Goal: Task Accomplishment & Management: Manage account settings

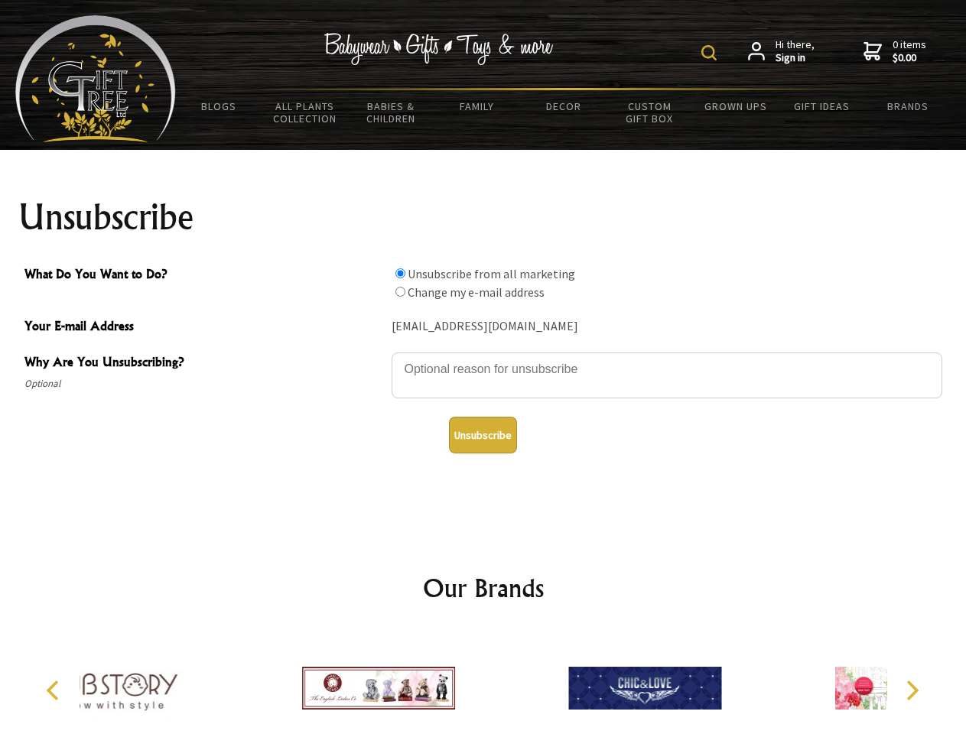
click at [711, 53] on img at bounding box center [708, 52] width 15 height 15
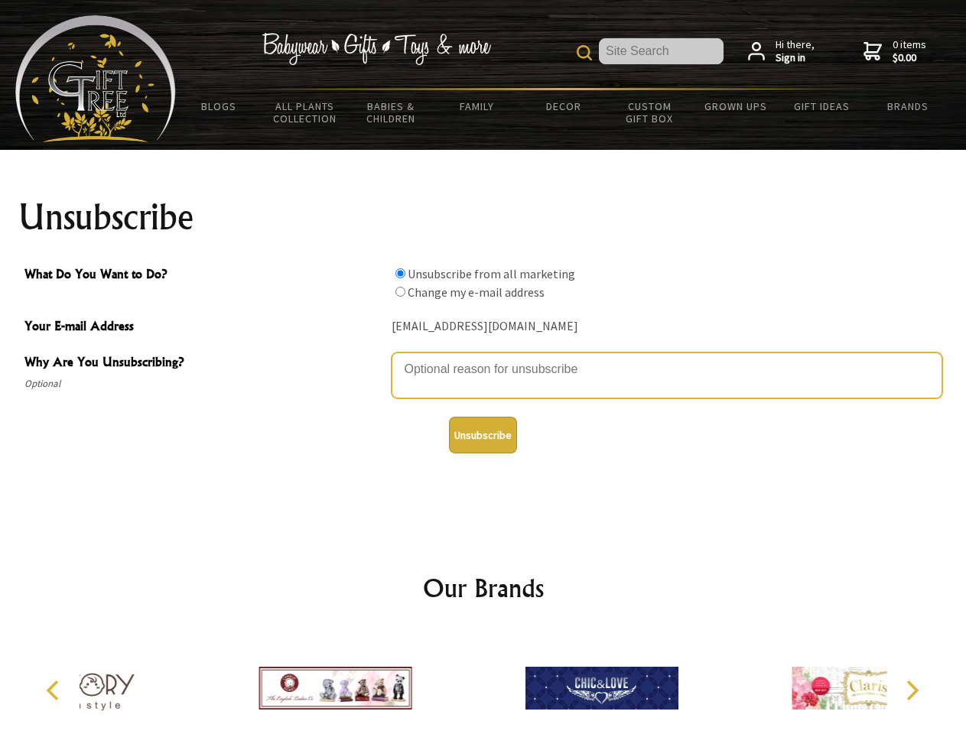
click at [483, 358] on textarea "Why Are You Unsubscribing?" at bounding box center [667, 376] width 551 height 46
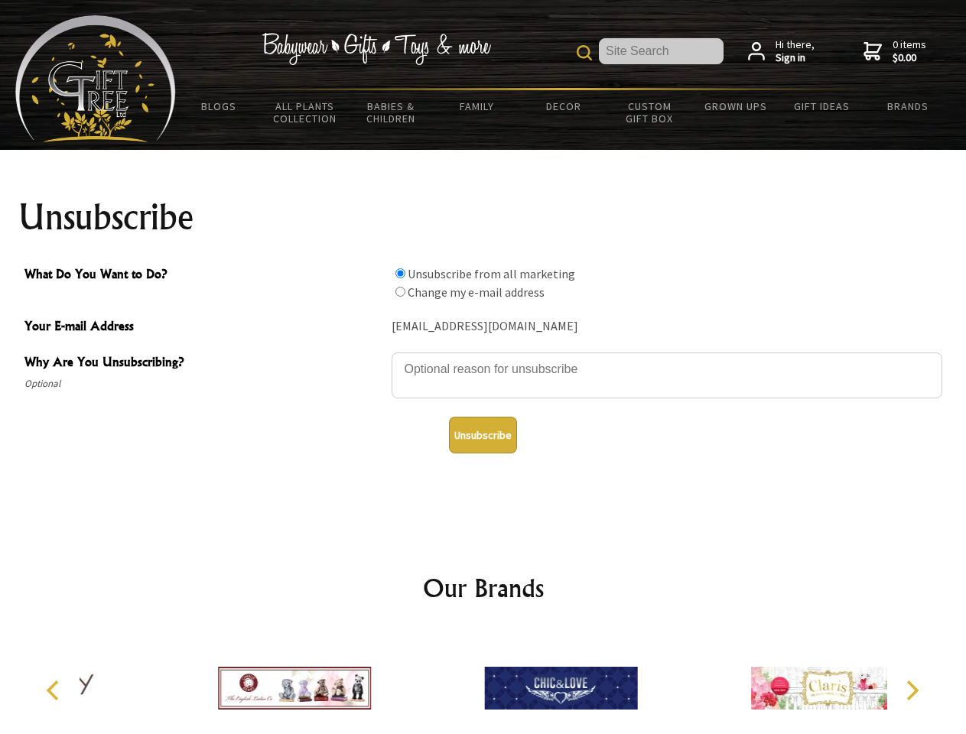
click at [400, 273] on input "What Do You Want to Do?" at bounding box center [400, 273] width 10 height 10
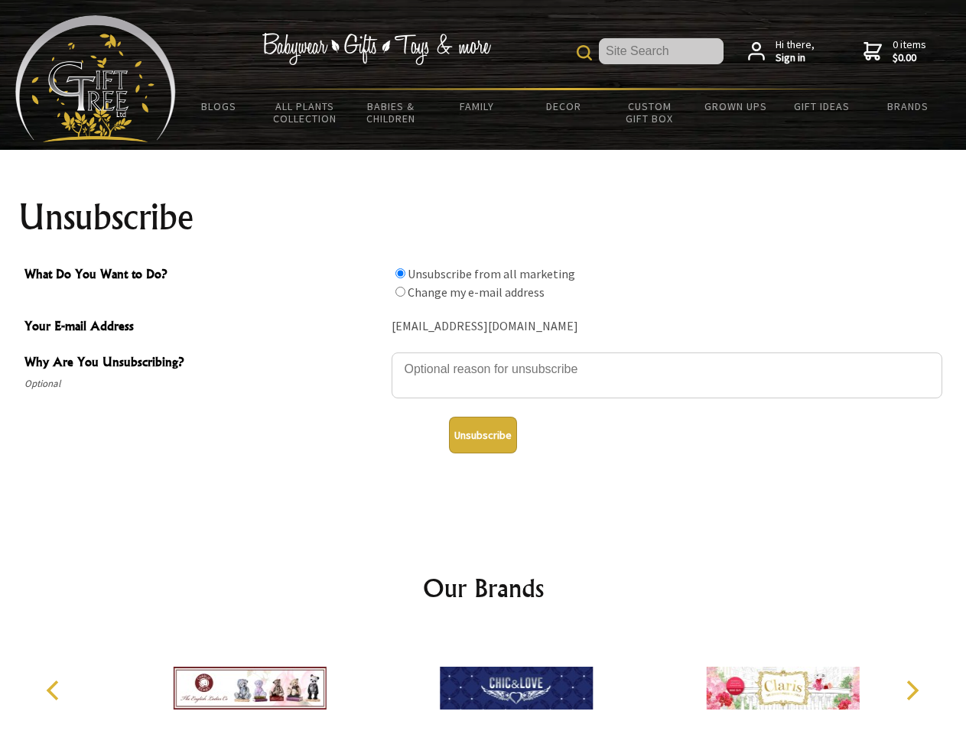
click at [400, 291] on input "What Do You Want to Do?" at bounding box center [400, 292] width 10 height 10
radio input "true"
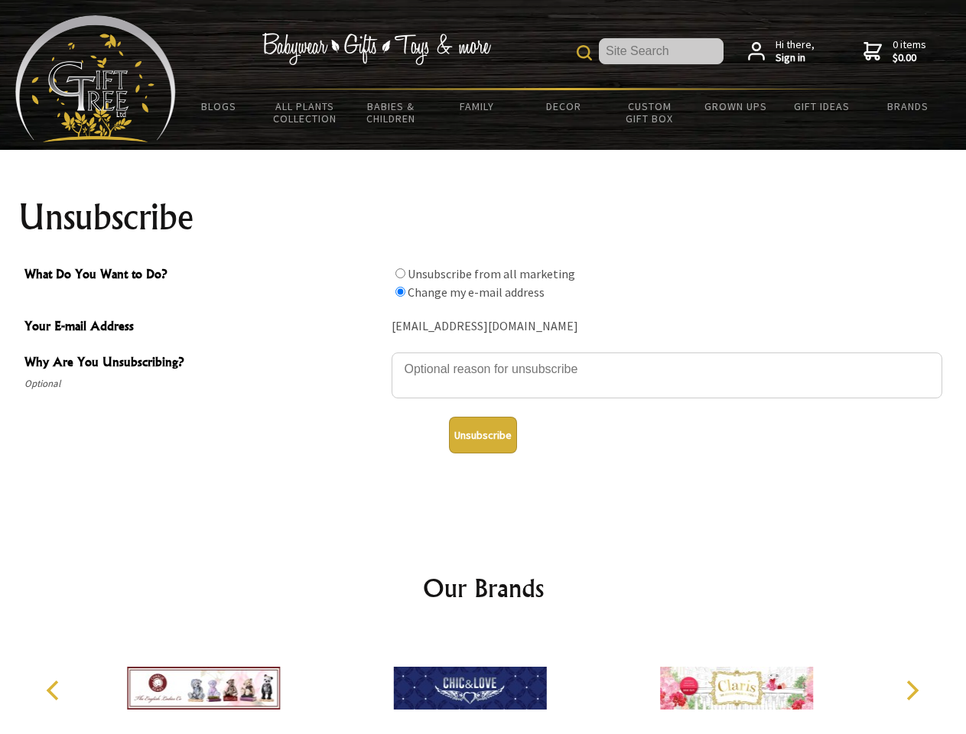
click at [483, 435] on button "Unsubscribe" at bounding box center [483, 435] width 68 height 37
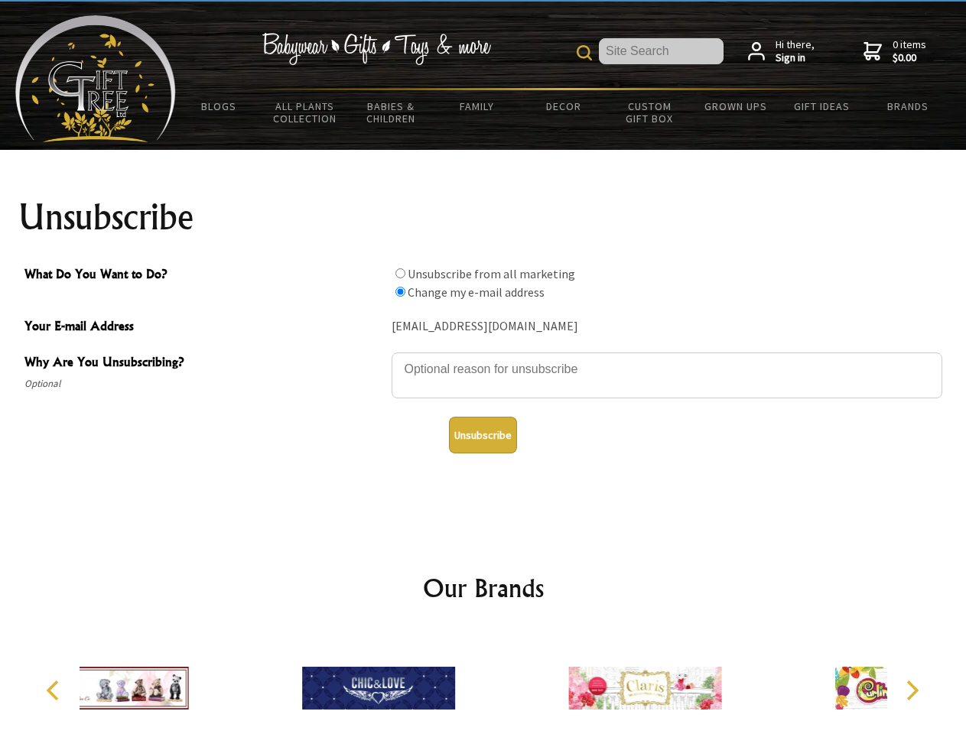
click at [483, 682] on div at bounding box center [379, 690] width 266 height 119
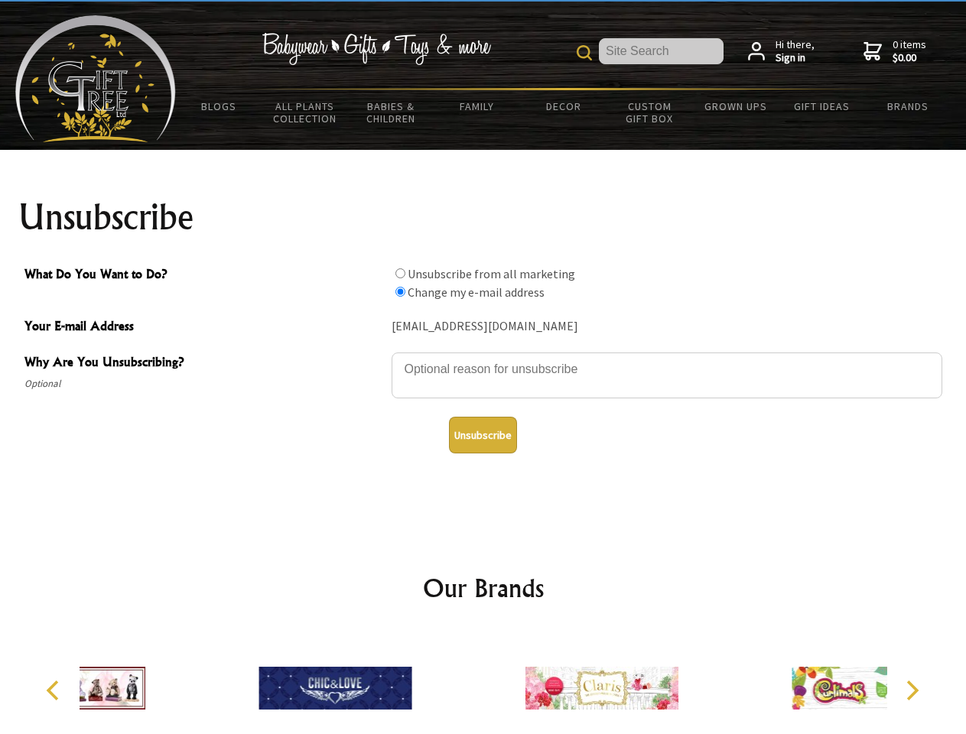
click at [55, 691] on icon "Previous" at bounding box center [54, 691] width 20 height 20
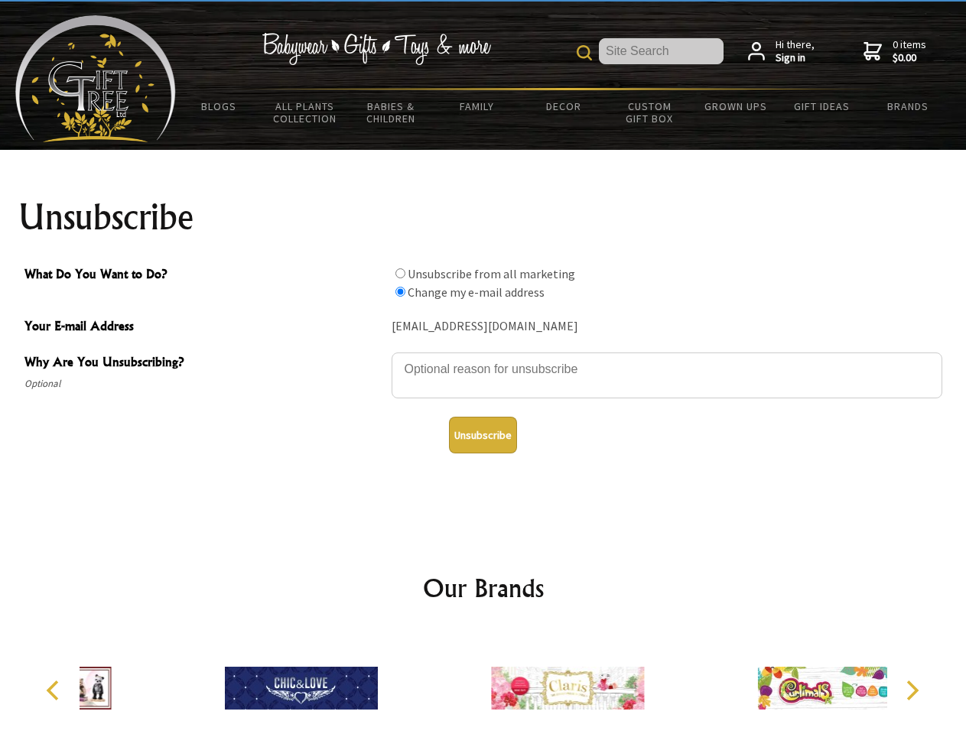
click at [912, 691] on icon "Next" at bounding box center [911, 691] width 20 height 20
